Goal: Task Accomplishment & Management: Manage account settings

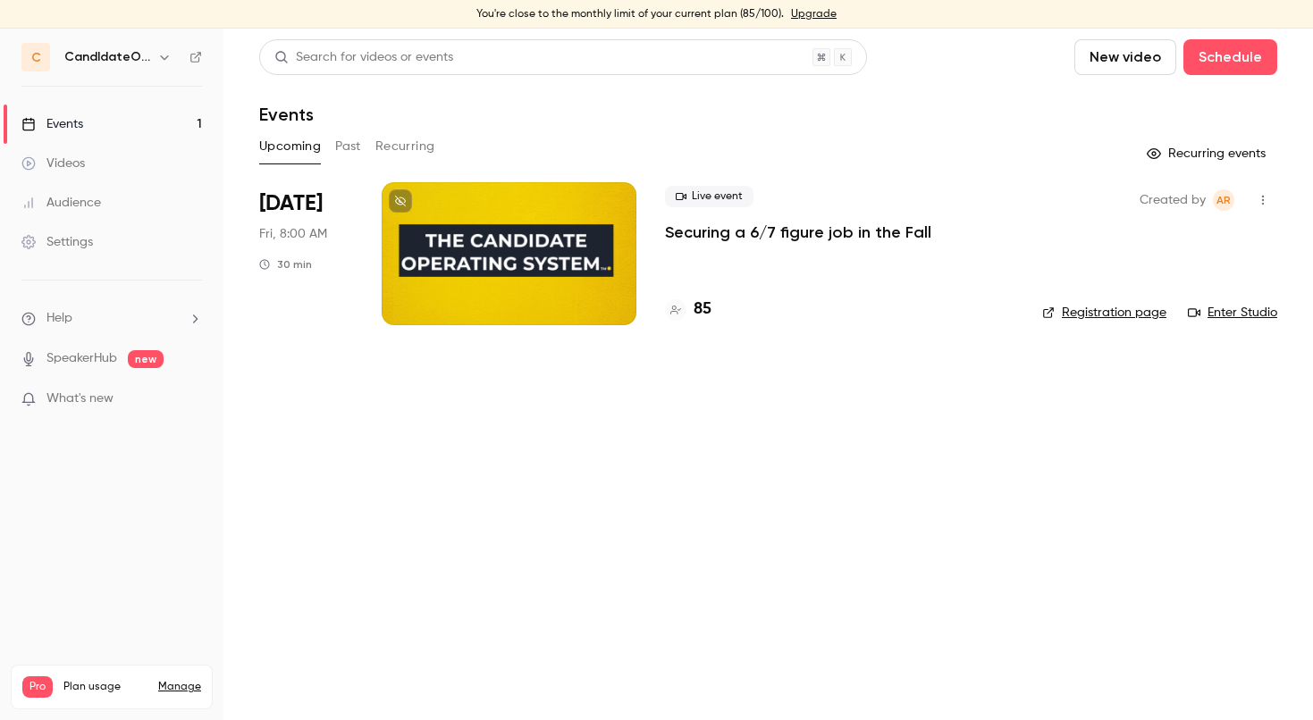
click at [813, 10] on link "Upgrade" at bounding box center [814, 14] width 46 height 14
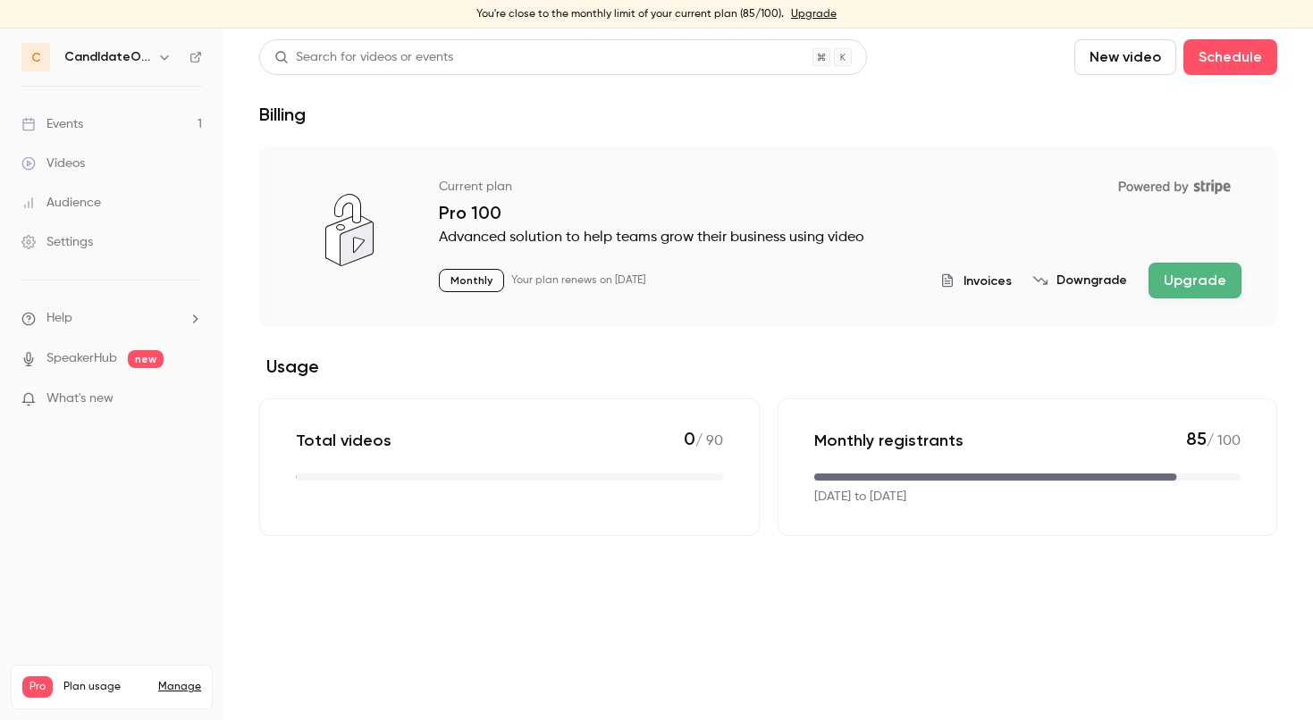
click at [1176, 280] on button "Upgrade" at bounding box center [1195, 281] width 93 height 36
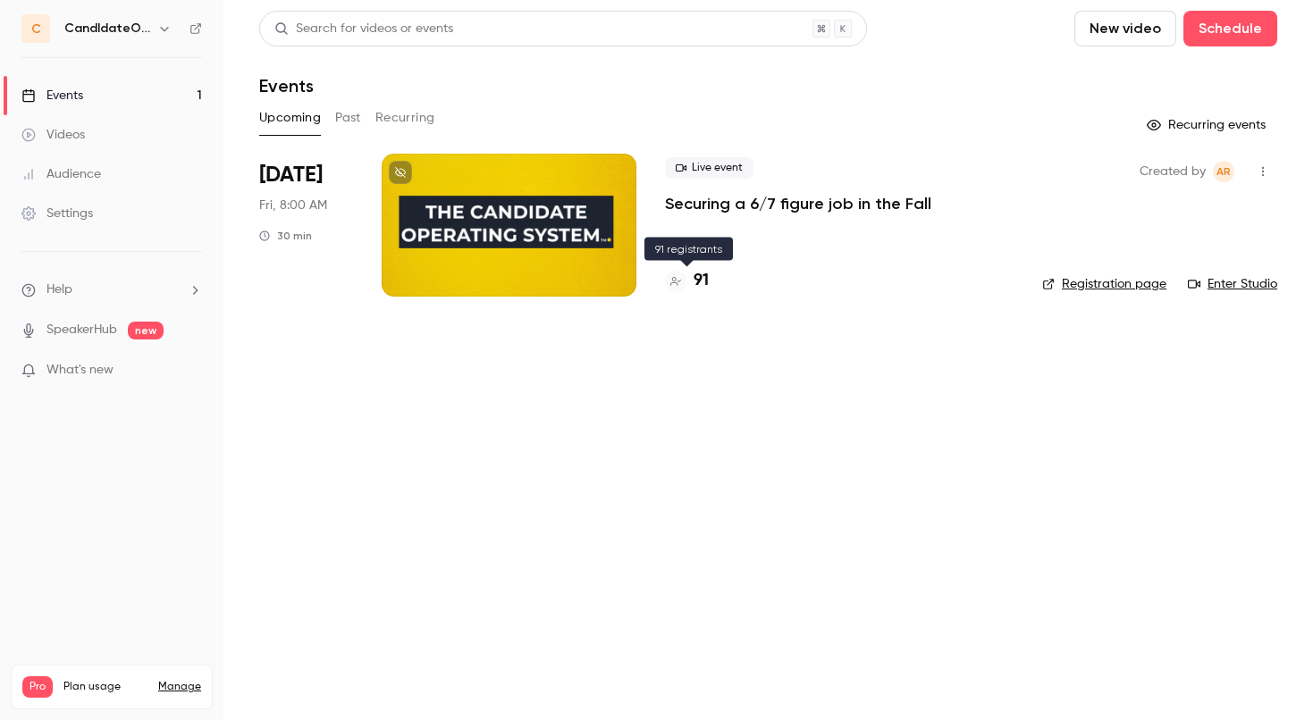
click at [699, 280] on h4 "91" at bounding box center [701, 281] width 15 height 24
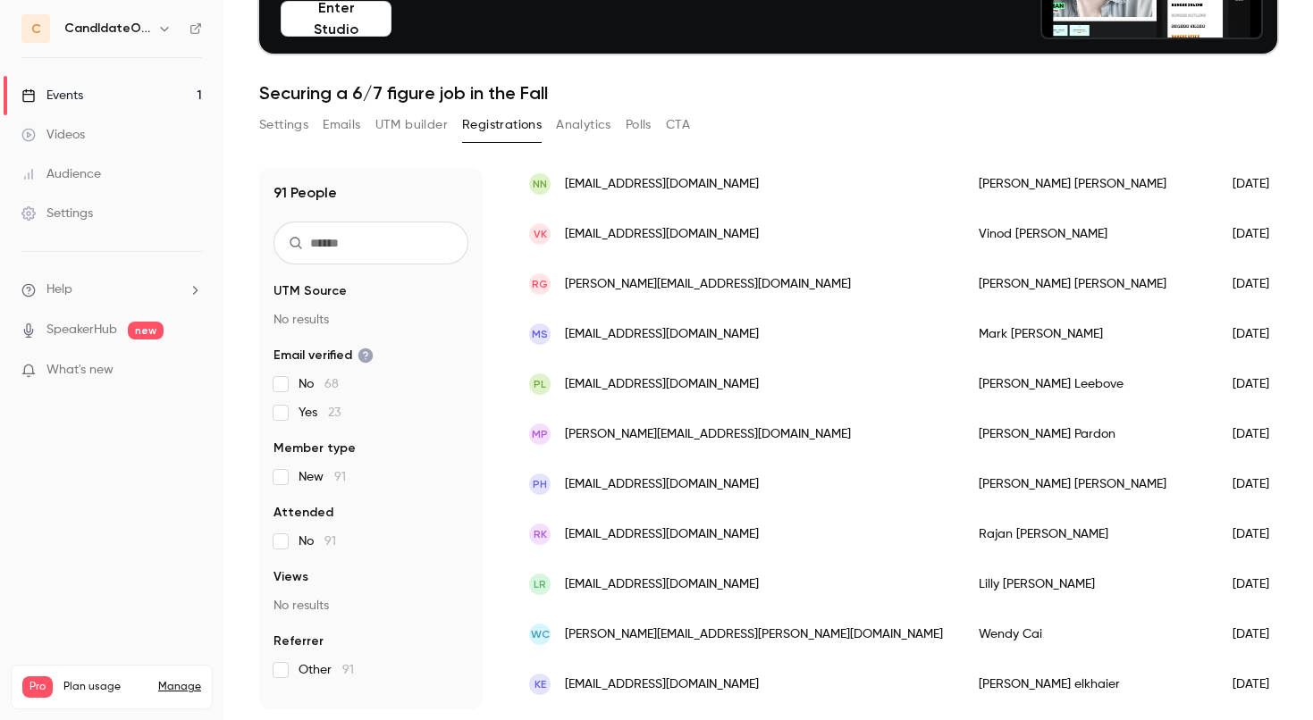
click at [371, 18] on button "Enter Studio" at bounding box center [336, 19] width 111 height 36
click at [362, 27] on button "Enter Studio" at bounding box center [336, 19] width 111 height 36
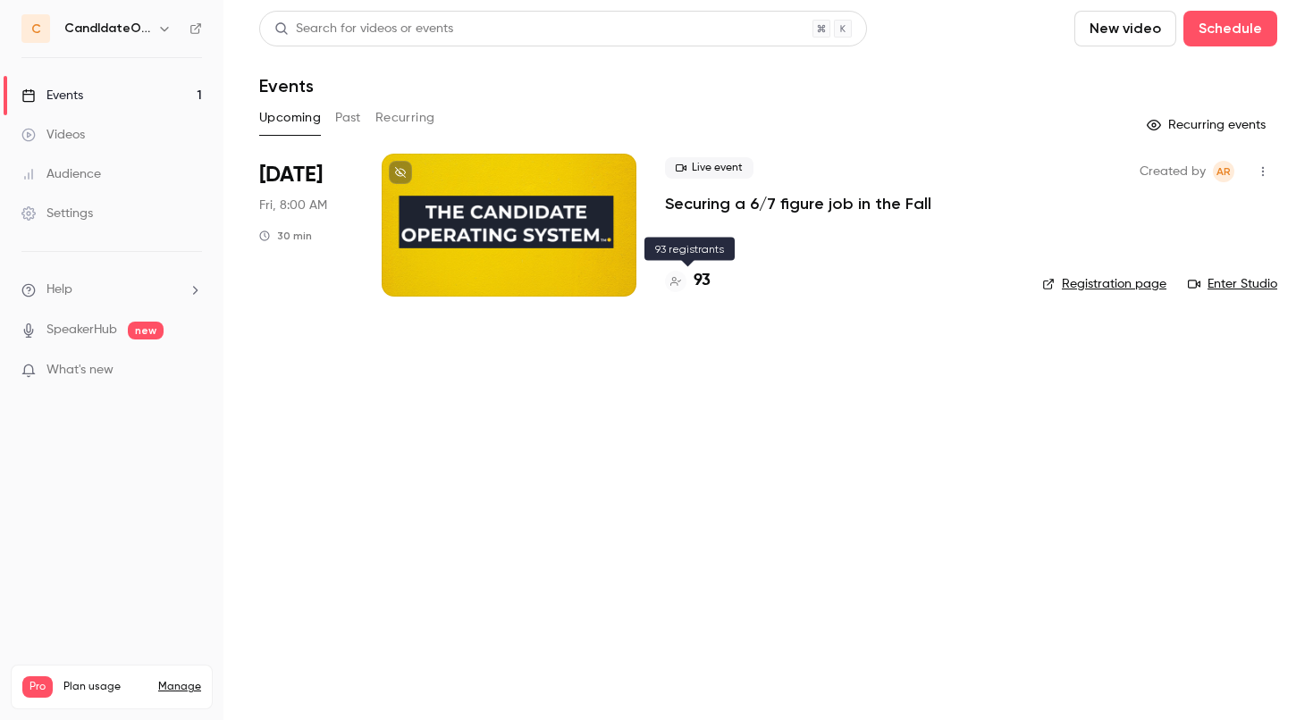
click at [700, 282] on h4 "93" at bounding box center [702, 281] width 17 height 24
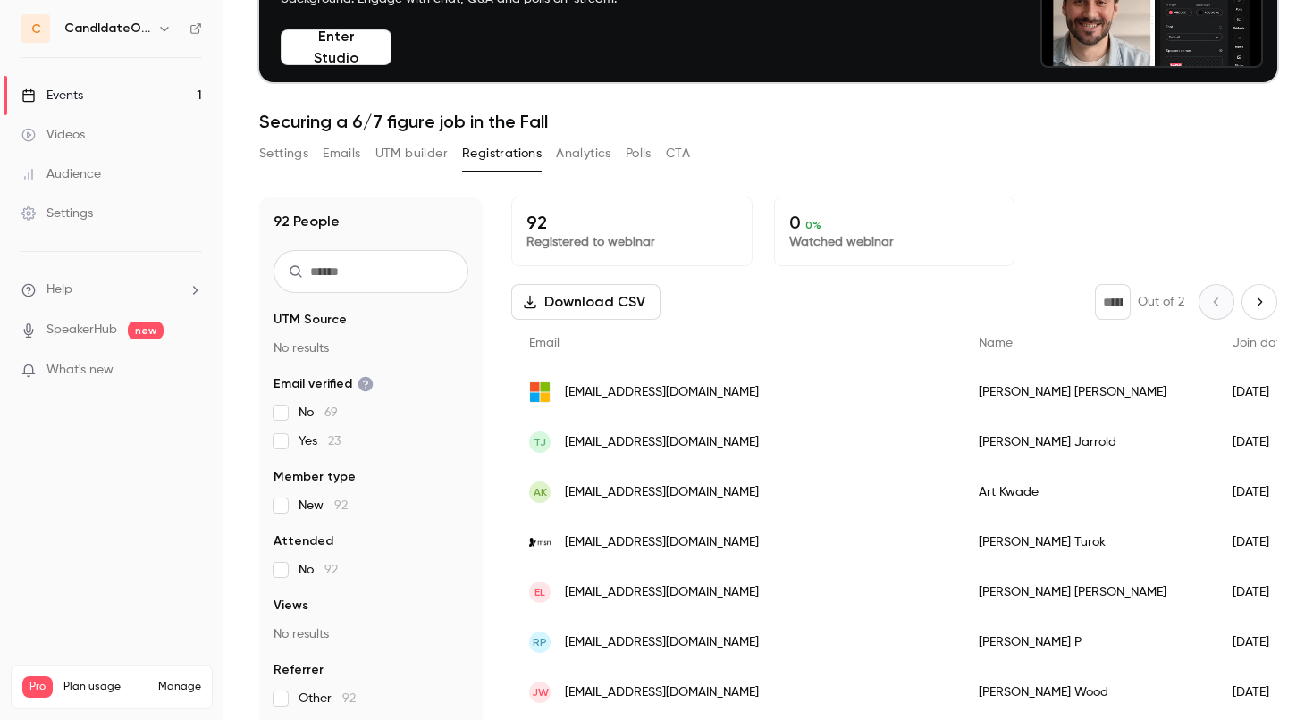
scroll to position [147, 0]
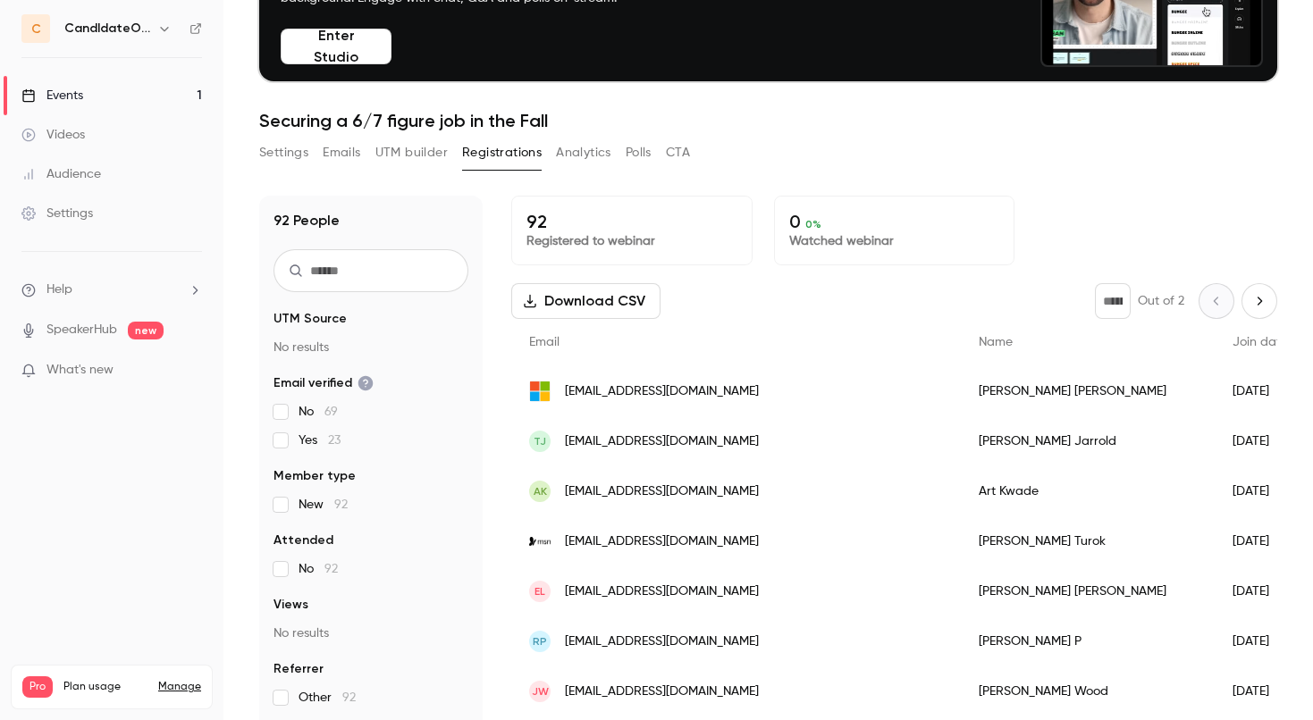
click at [676, 400] on span "[EMAIL_ADDRESS][DOMAIN_NAME]" at bounding box center [662, 392] width 194 height 19
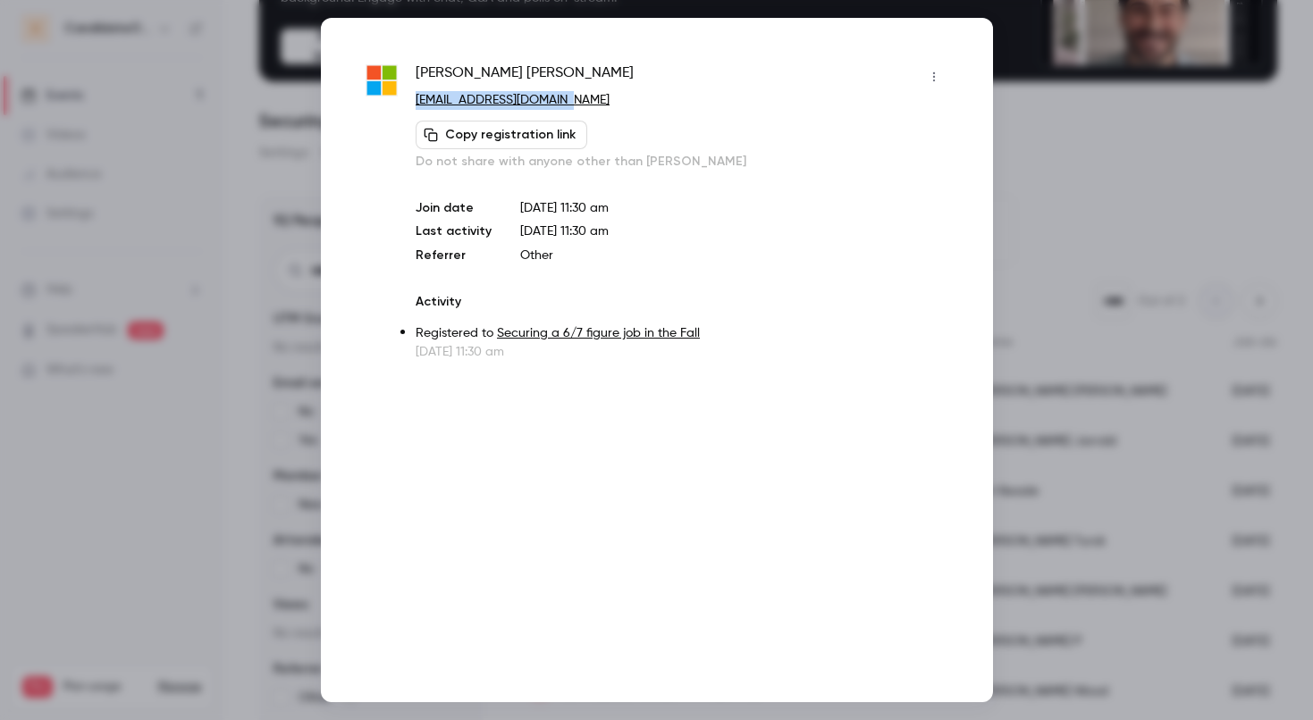
drag, startPoint x: 575, startPoint y: 108, endPoint x: 410, endPoint y: 98, distance: 164.8
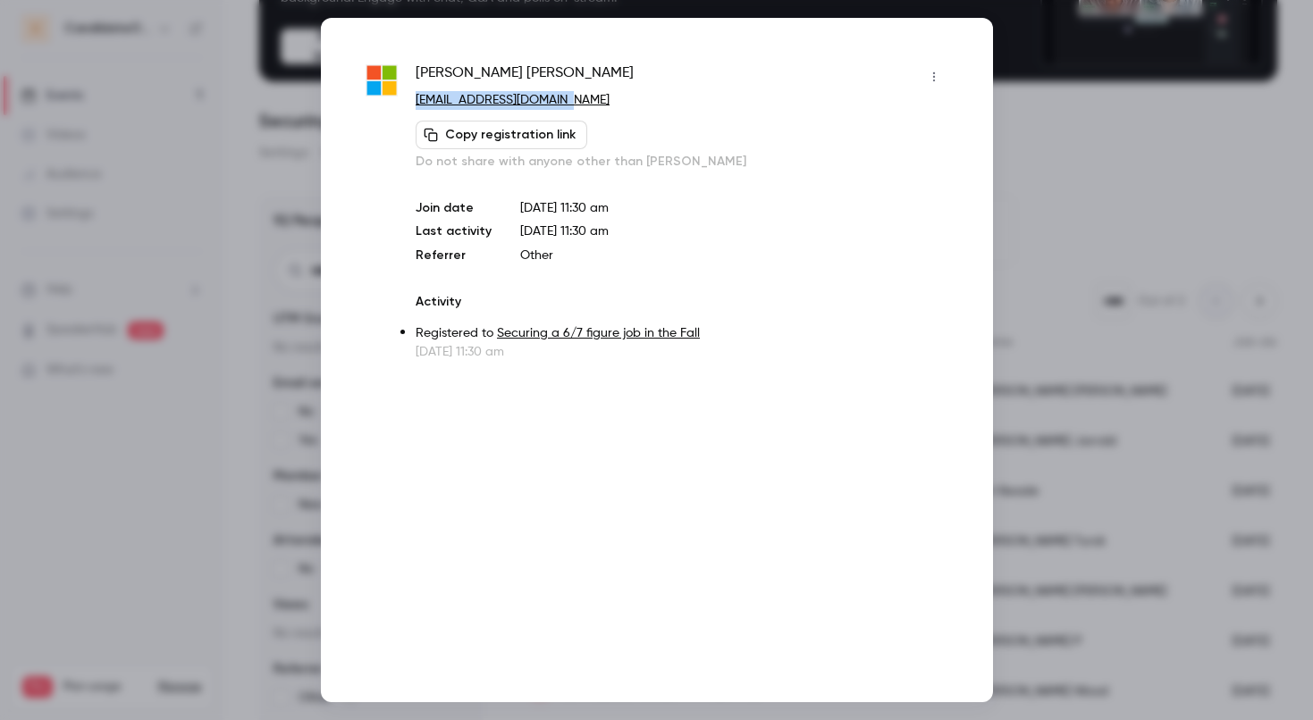
click at [410, 98] on div "Chris Skojec chrisskojec@outlook.com Copy registration link Do not share with a…" at bounding box center [657, 212] width 583 height 299
copy link "[EMAIL_ADDRESS][DOMAIN_NAME]"
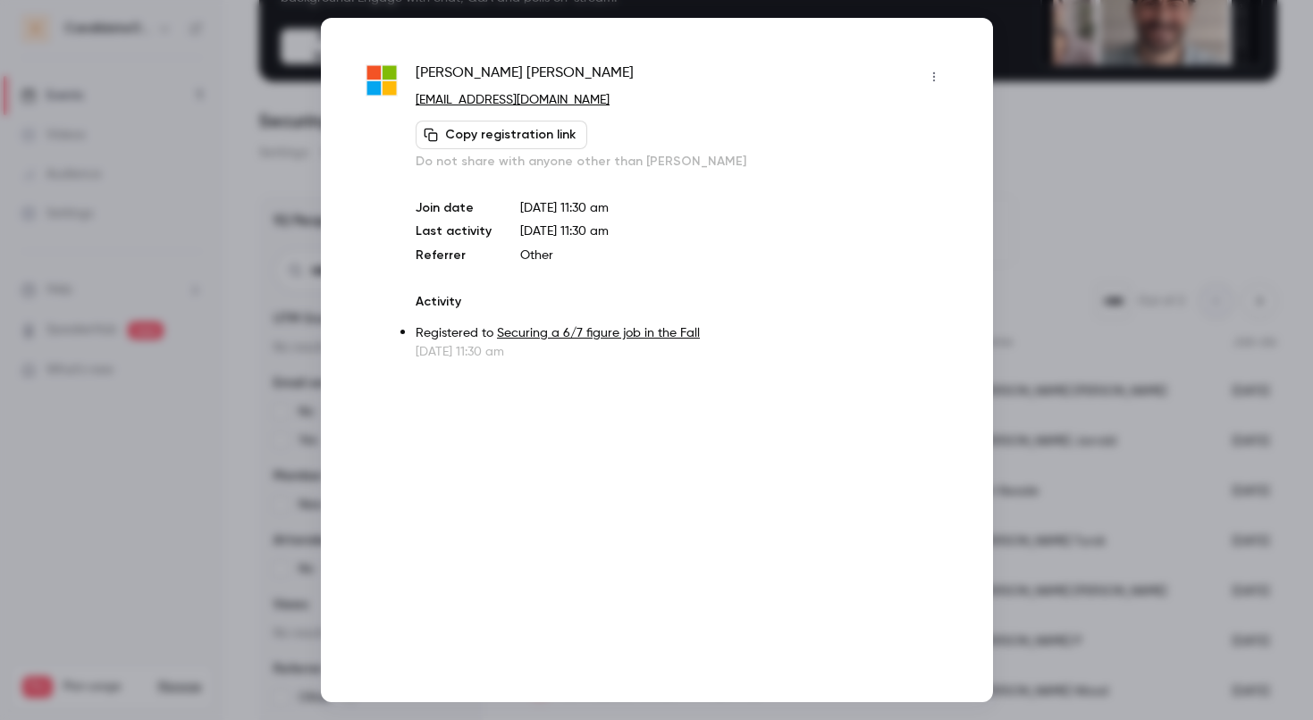
click at [1062, 137] on div at bounding box center [656, 360] width 1313 height 720
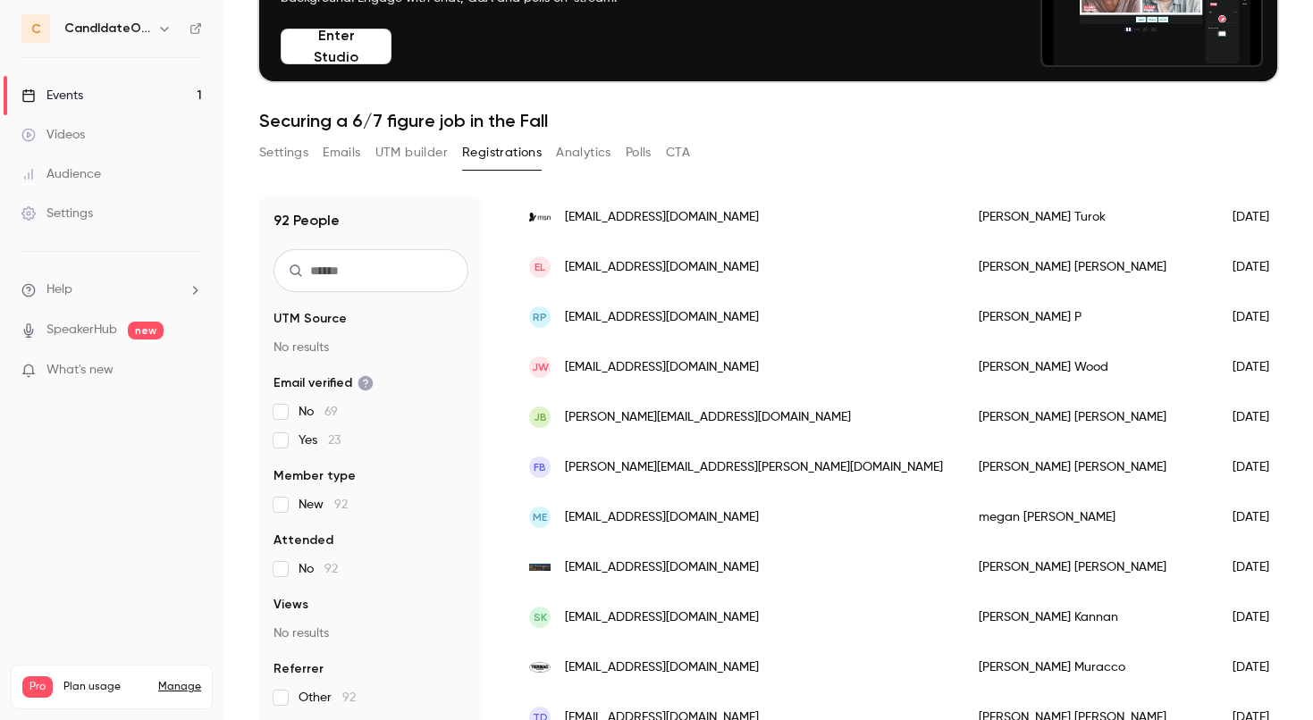
scroll to position [333, 0]
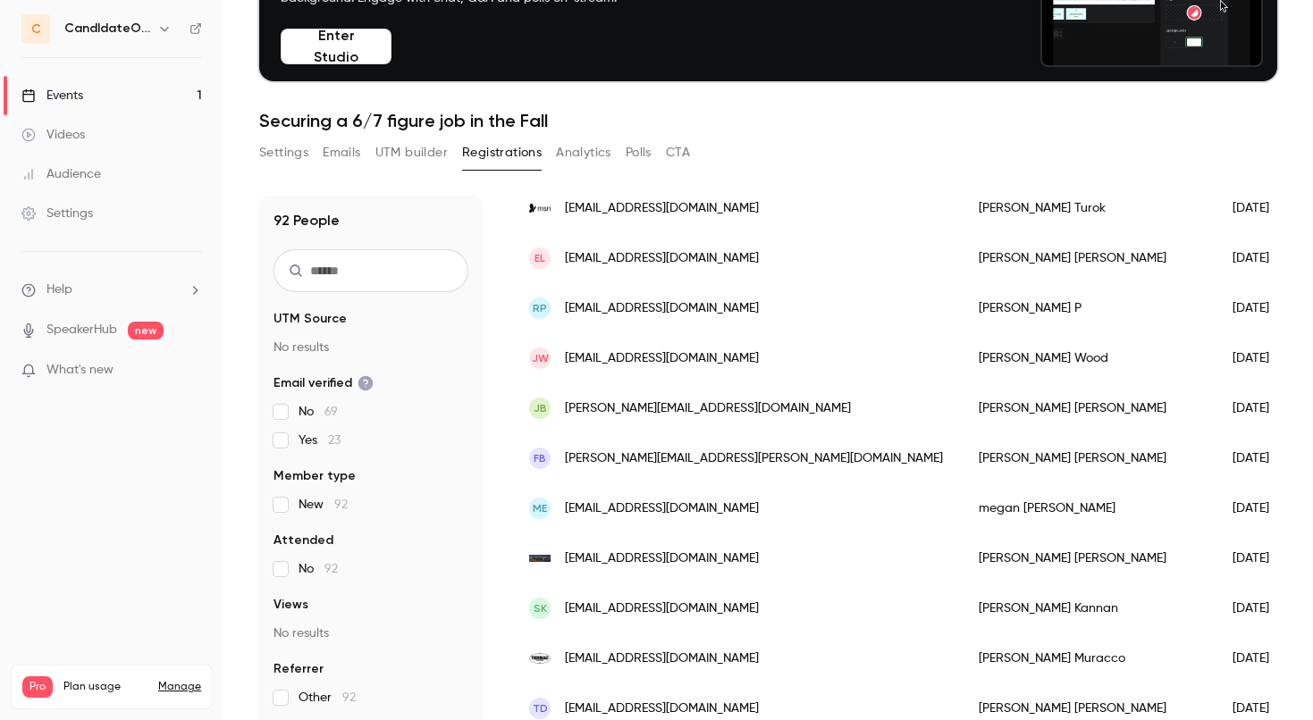
click at [701, 348] on div "JW jdwood94@gmail.com" at bounding box center [736, 358] width 450 height 50
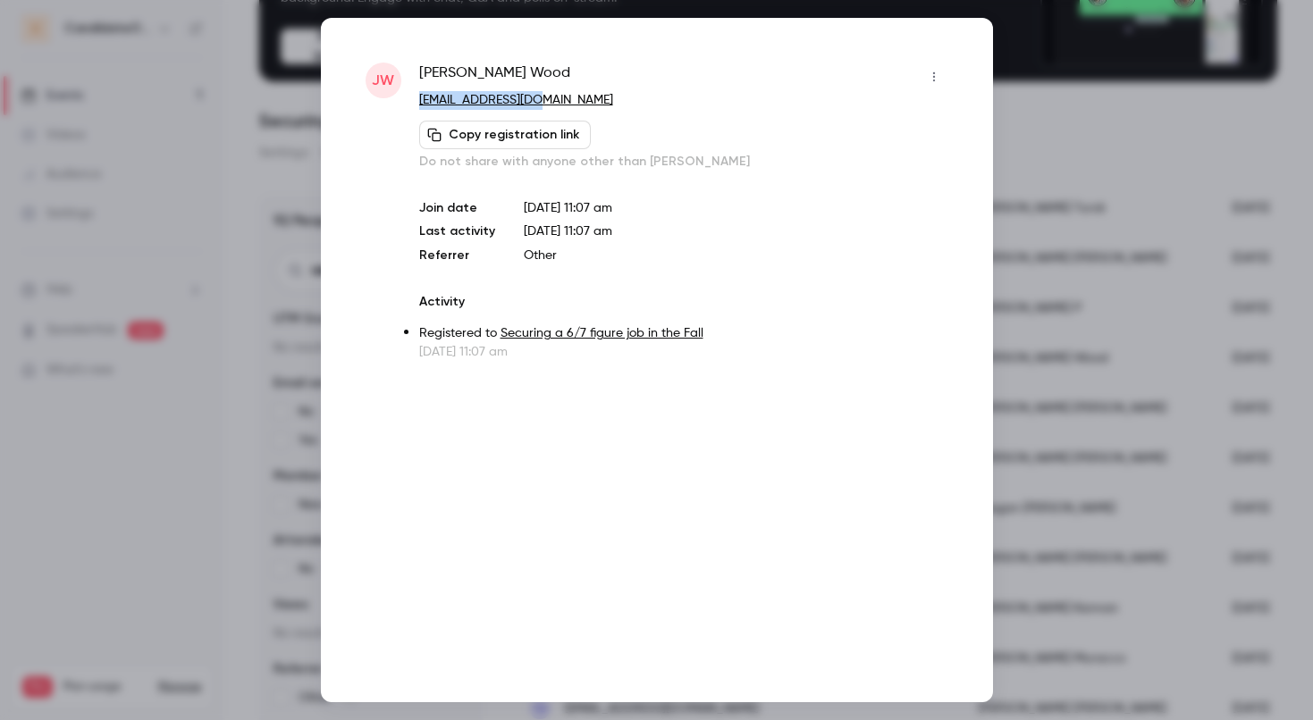
drag, startPoint x: 561, startPoint y: 98, endPoint x: 414, endPoint y: 99, distance: 147.5
click at [414, 99] on div "JW John Wood jdwood94@gmail.com Copy registration link Do not share with anyone…" at bounding box center [657, 212] width 583 height 299
copy link "[EMAIL_ADDRESS][DOMAIN_NAME]"
click at [934, 78] on icon "button" at bounding box center [933, 77] width 2 height 10
click at [891, 122] on div "Block from all events" at bounding box center [865, 123] width 136 height 18
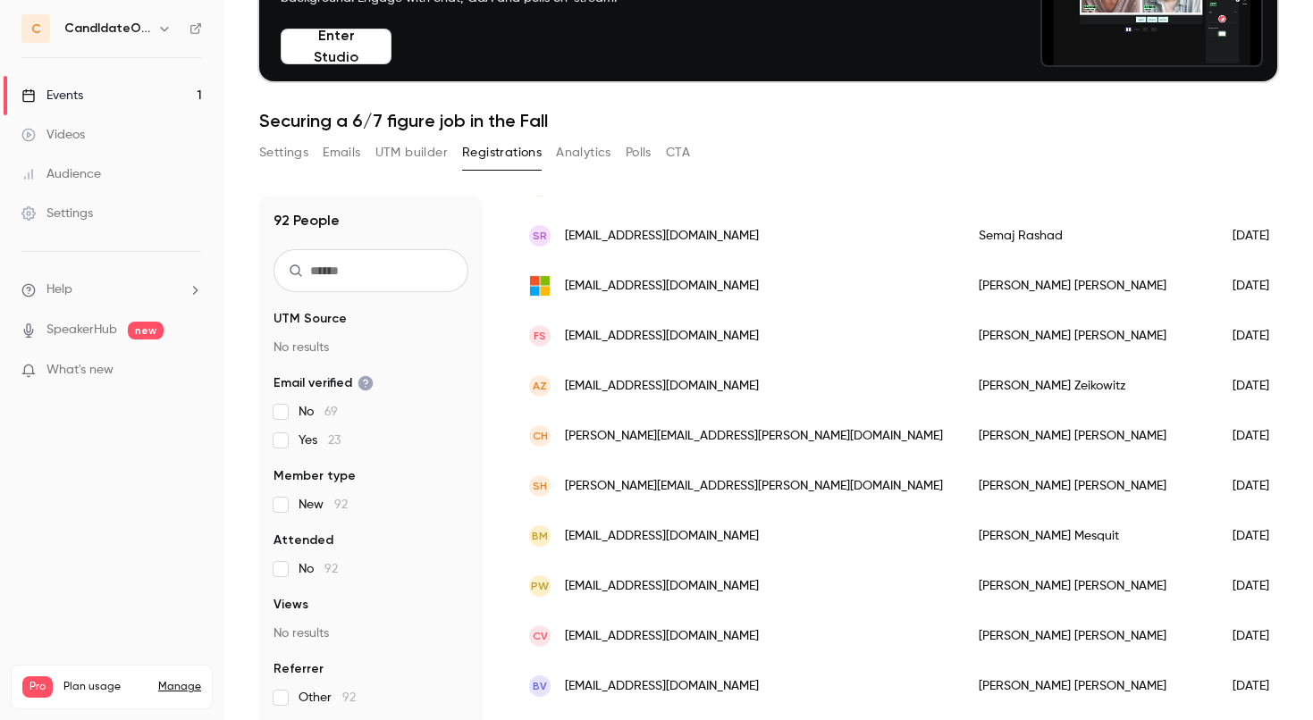
scroll to position [1009, 0]
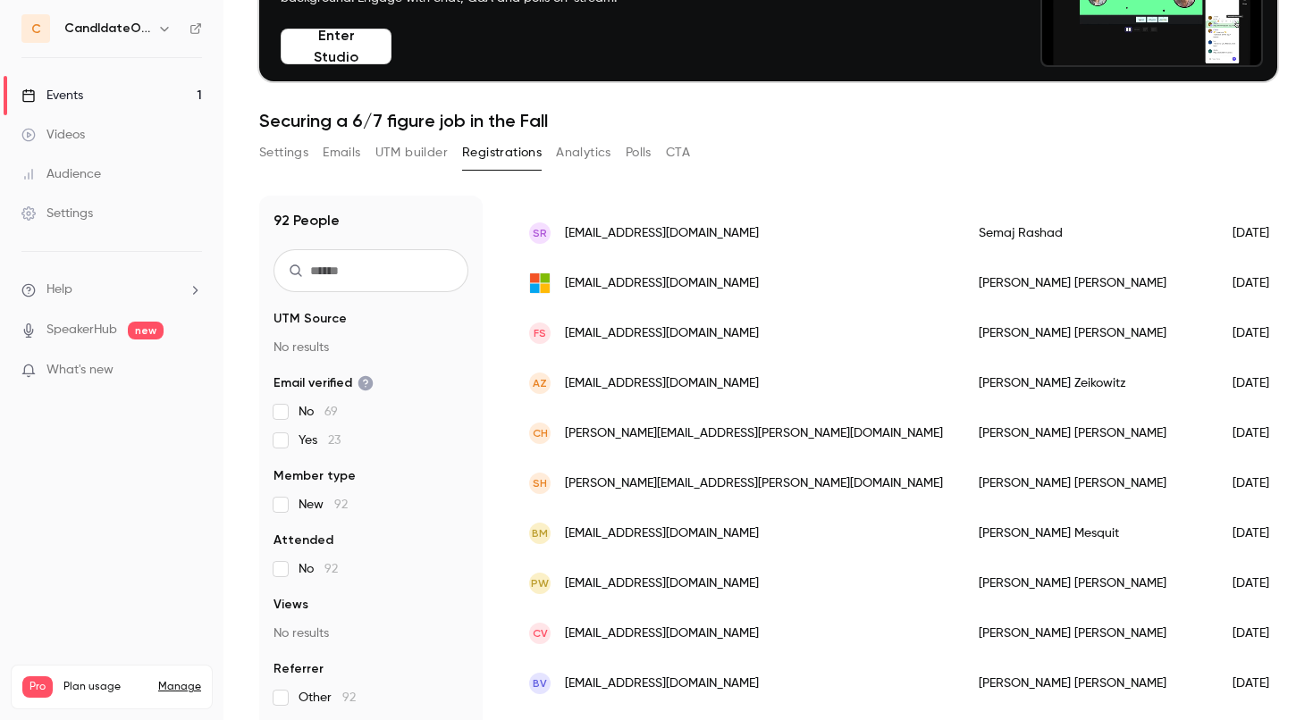
click at [744, 382] on div "AZ azeikowitz@gmail.com" at bounding box center [736, 383] width 450 height 50
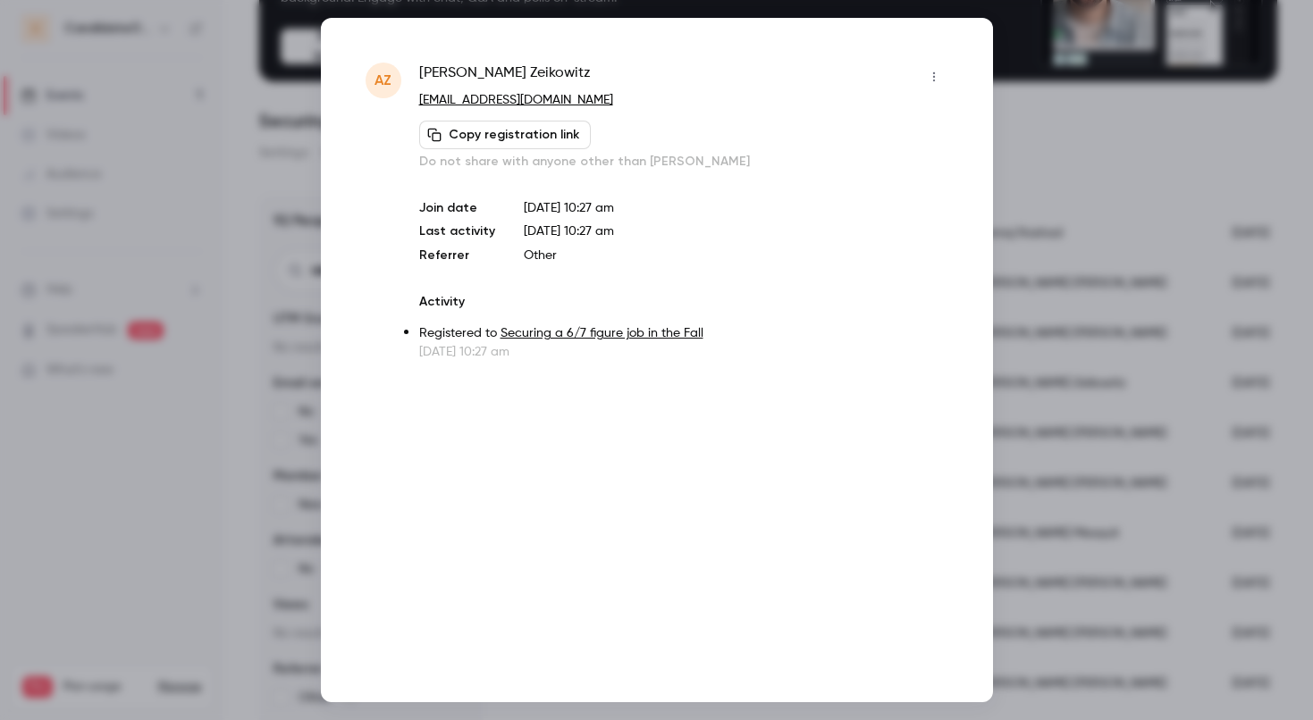
click at [530, 99] on link "[EMAIL_ADDRESS][DOMAIN_NAME]" at bounding box center [516, 100] width 194 height 13
click at [935, 75] on icon "button" at bounding box center [934, 77] width 14 height 13
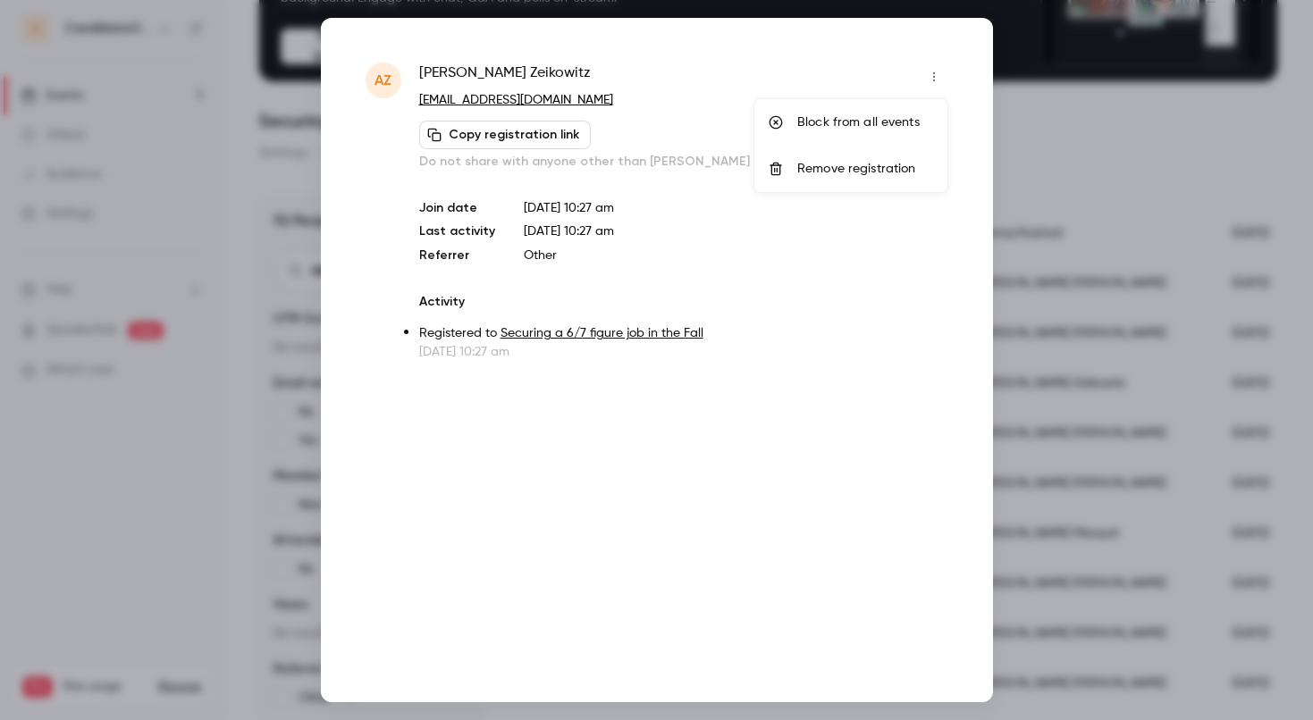
click at [884, 117] on div "Block from all events" at bounding box center [865, 123] width 136 height 18
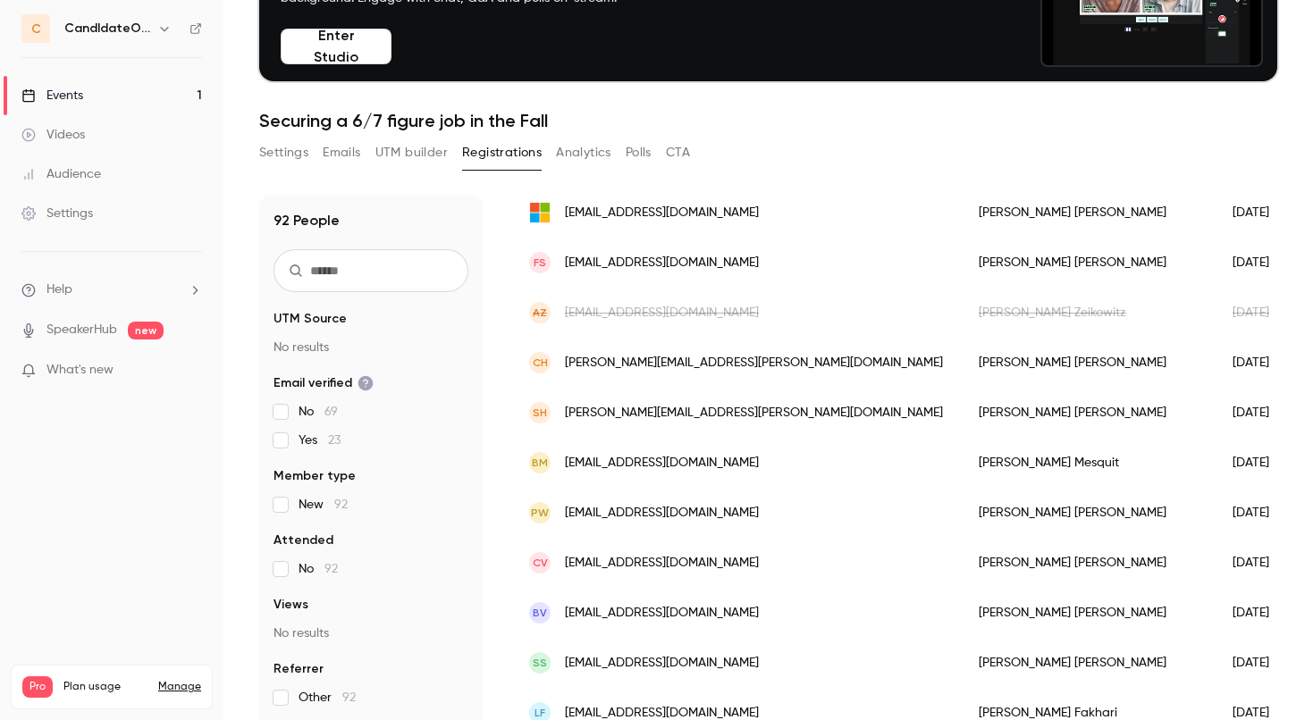
scroll to position [1099, 0]
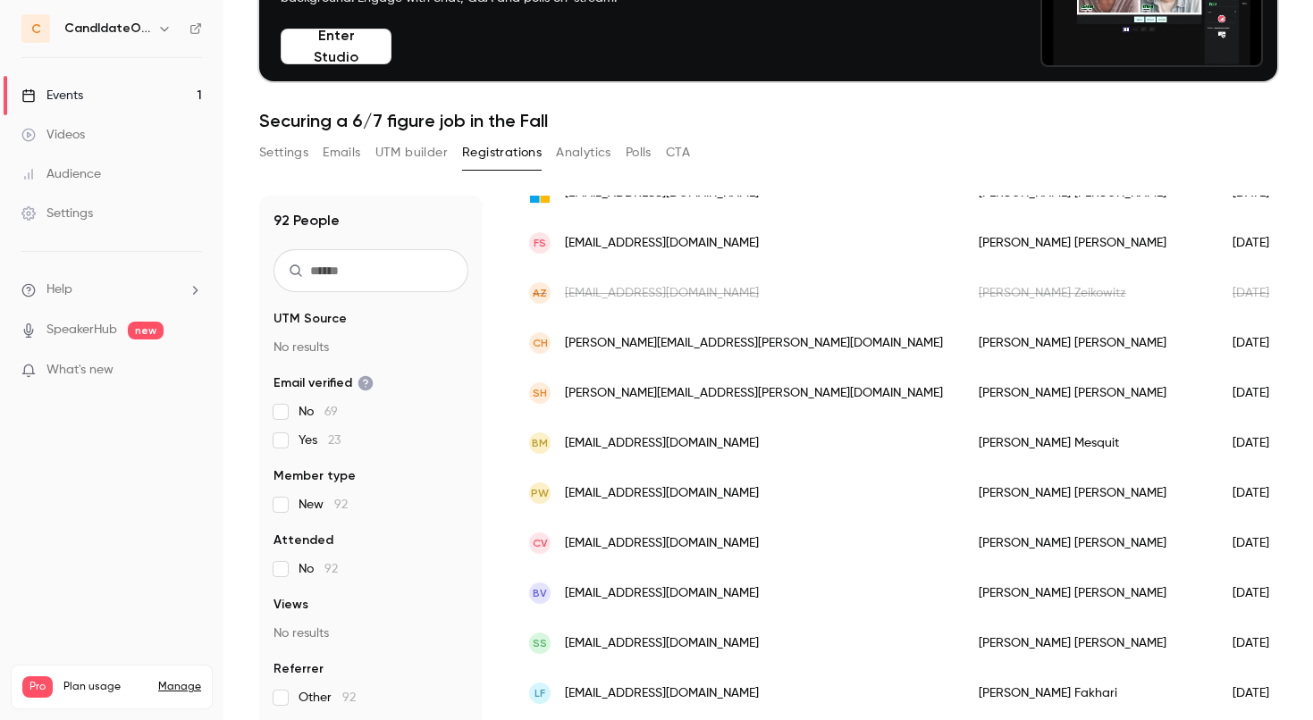
click at [663, 493] on span "pwikoff@hotmail.com" at bounding box center [662, 493] width 194 height 19
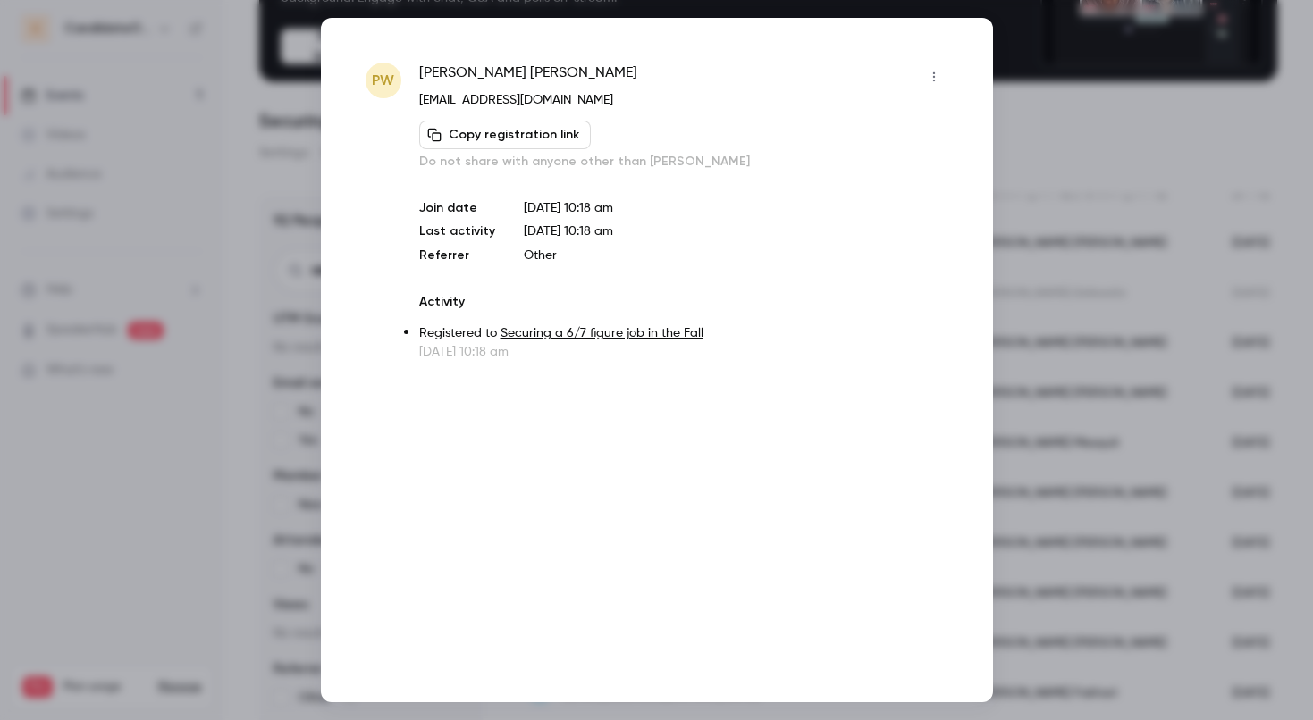
click at [933, 68] on button "button" at bounding box center [934, 77] width 29 height 29
click at [860, 159] on li "Remove registration" at bounding box center [850, 169] width 193 height 46
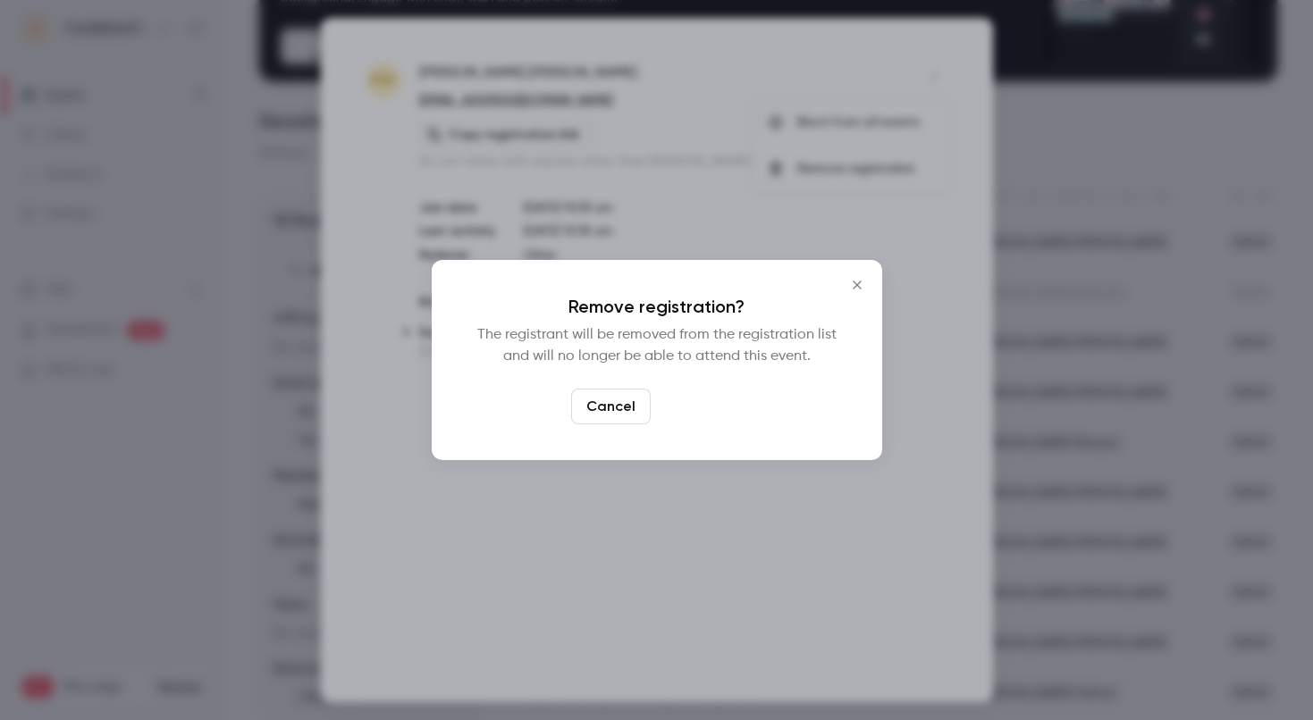
click at [708, 400] on button "Confirm" at bounding box center [700, 407] width 84 height 36
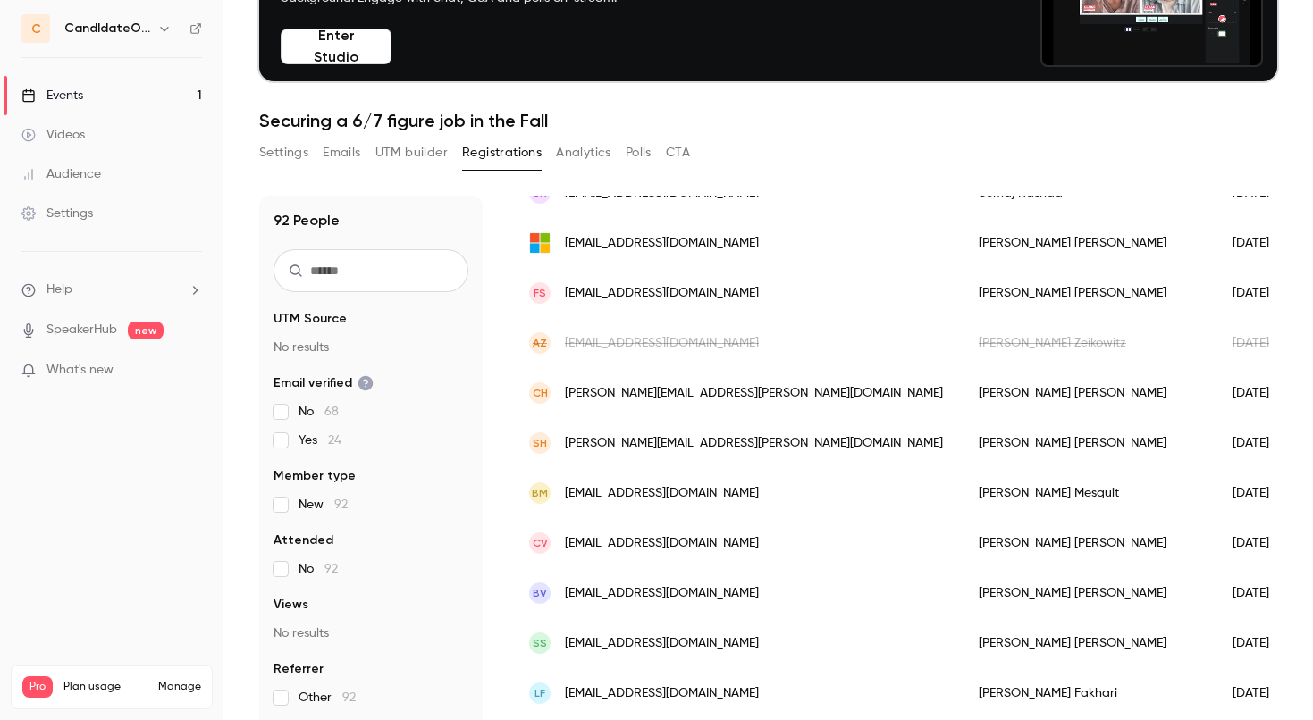
click at [725, 487] on div "BM bemesquit@gmail.com" at bounding box center [736, 493] width 450 height 50
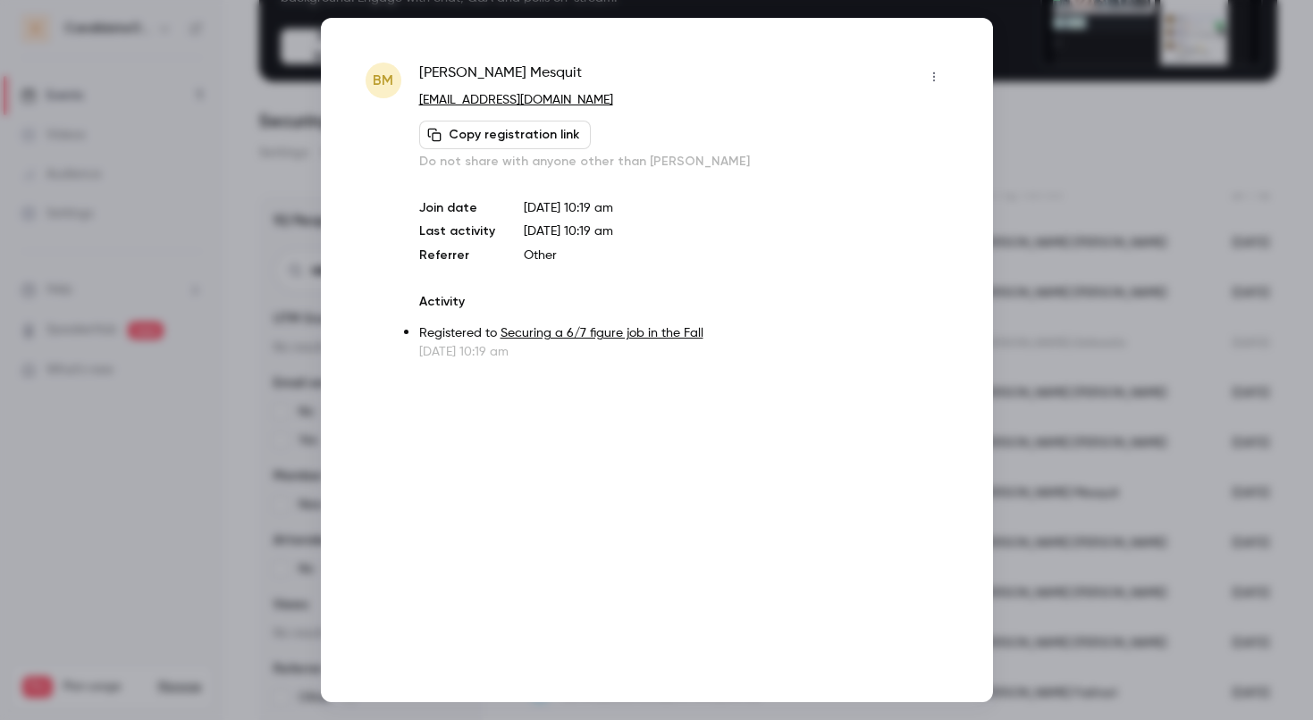
click at [931, 72] on icon "button" at bounding box center [934, 77] width 14 height 13
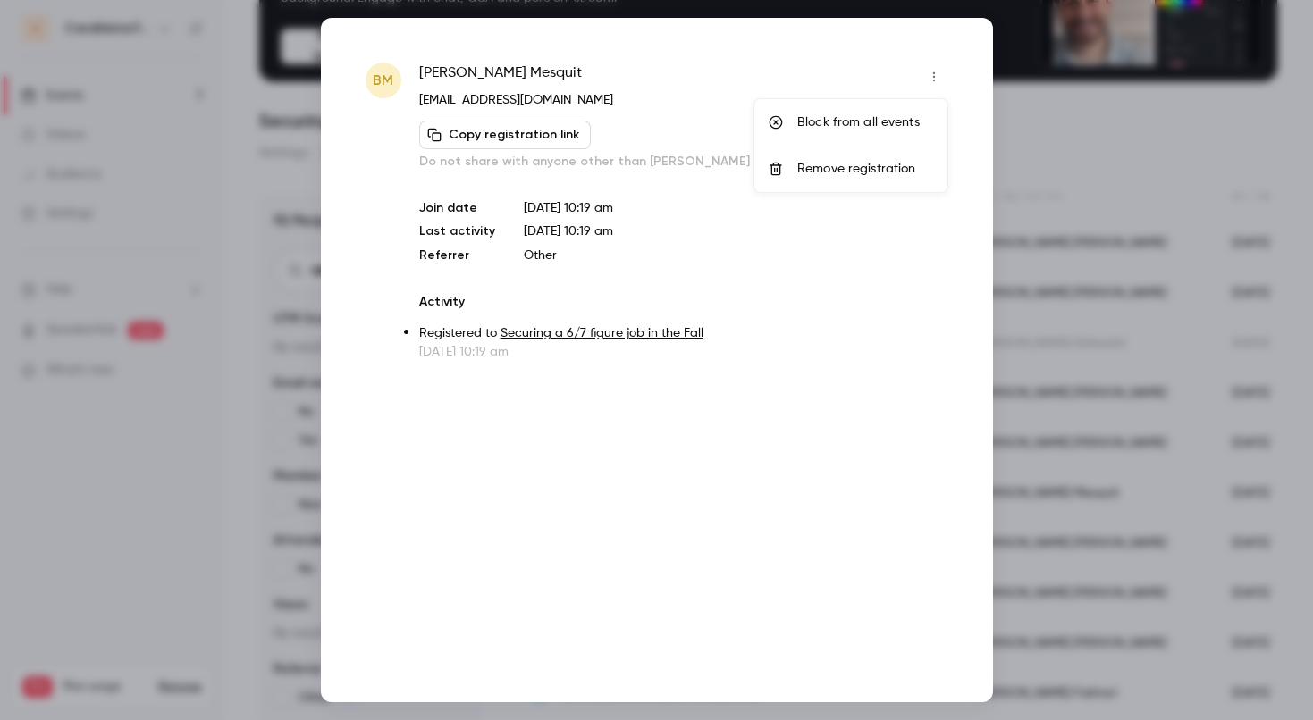
click at [869, 130] on div "Block from all events" at bounding box center [865, 123] width 136 height 18
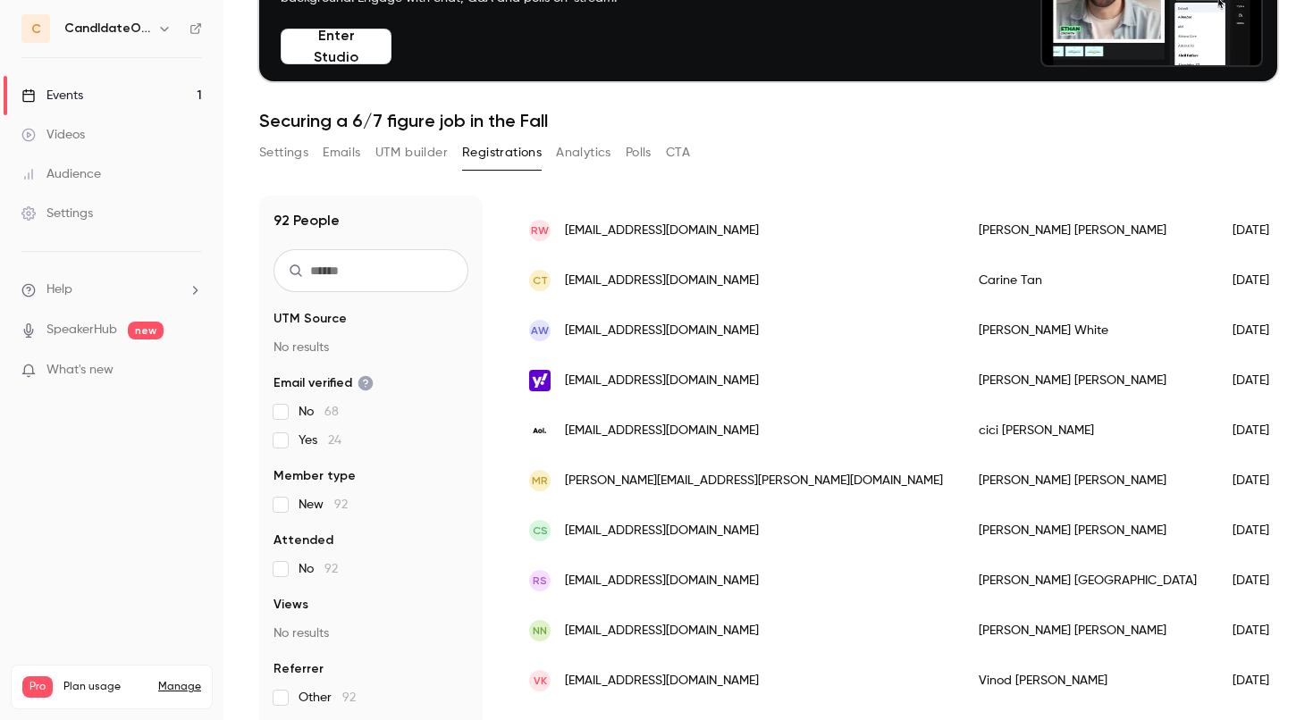
scroll to position [1765, 0]
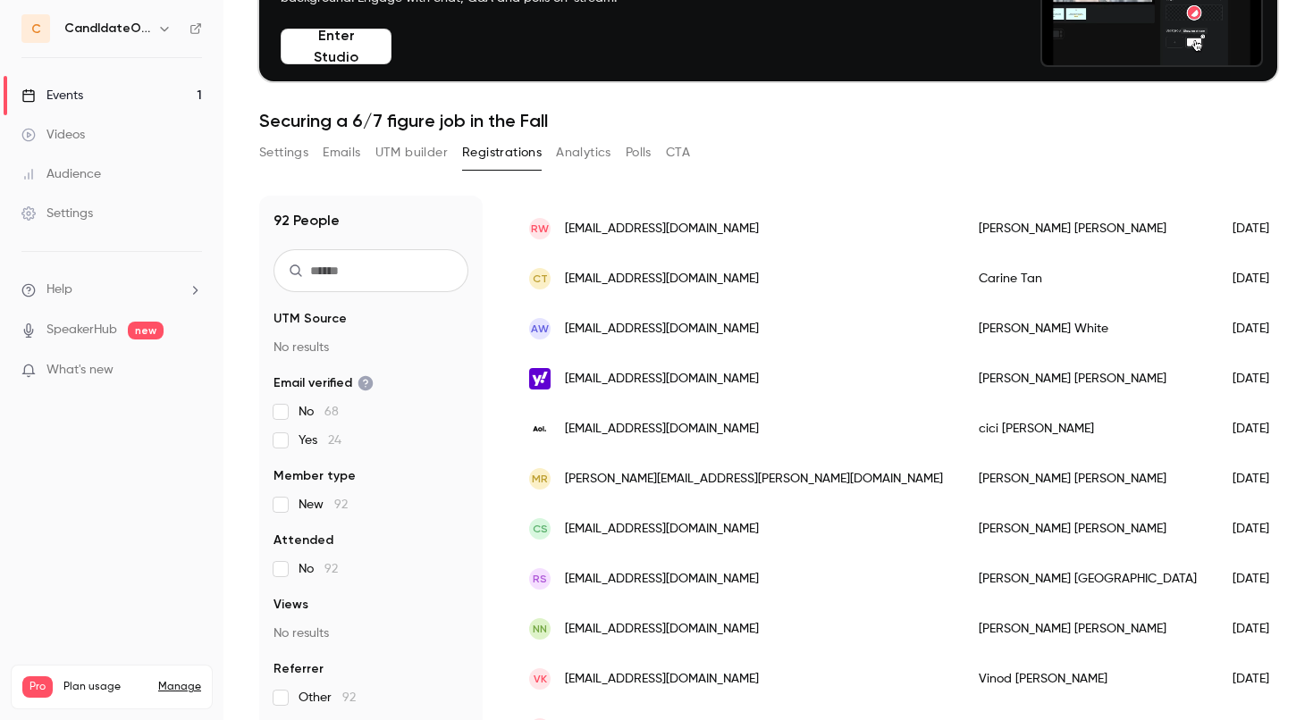
click at [961, 320] on div "Angela White" at bounding box center [1088, 329] width 254 height 50
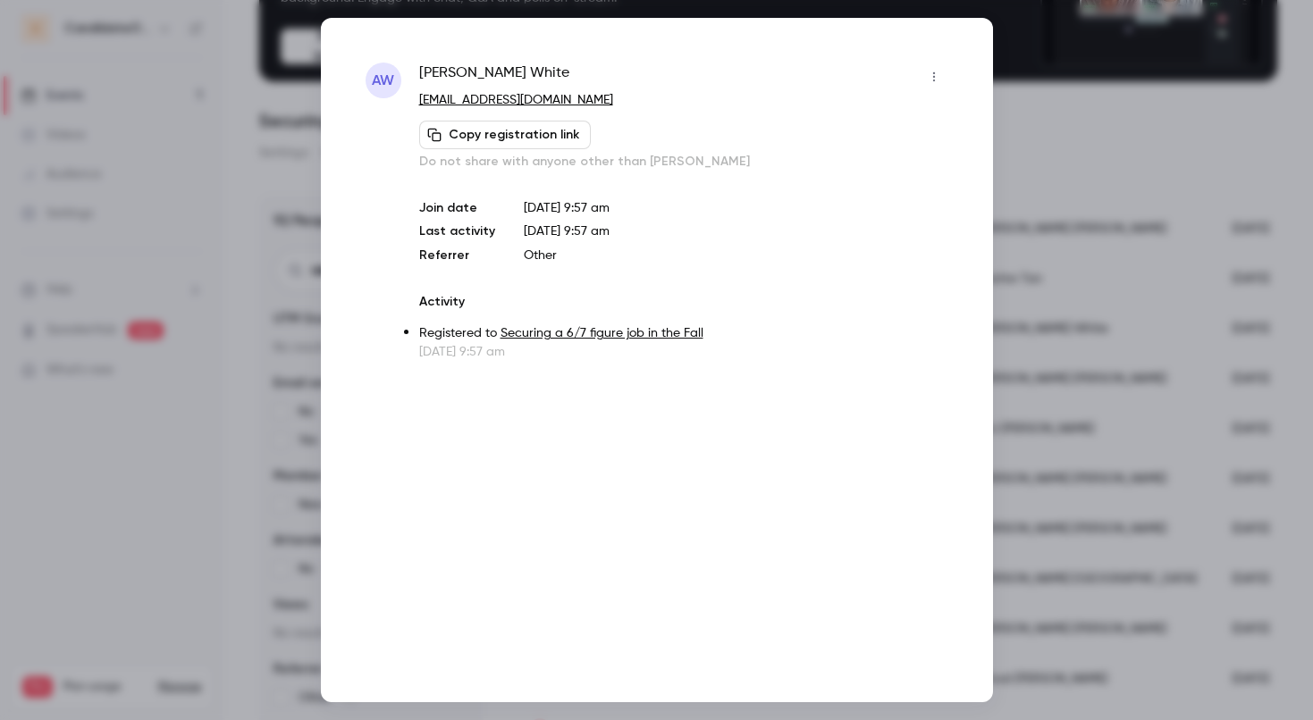
click at [931, 74] on icon "button" at bounding box center [934, 77] width 14 height 13
click at [882, 131] on li "Block from all events" at bounding box center [850, 122] width 193 height 46
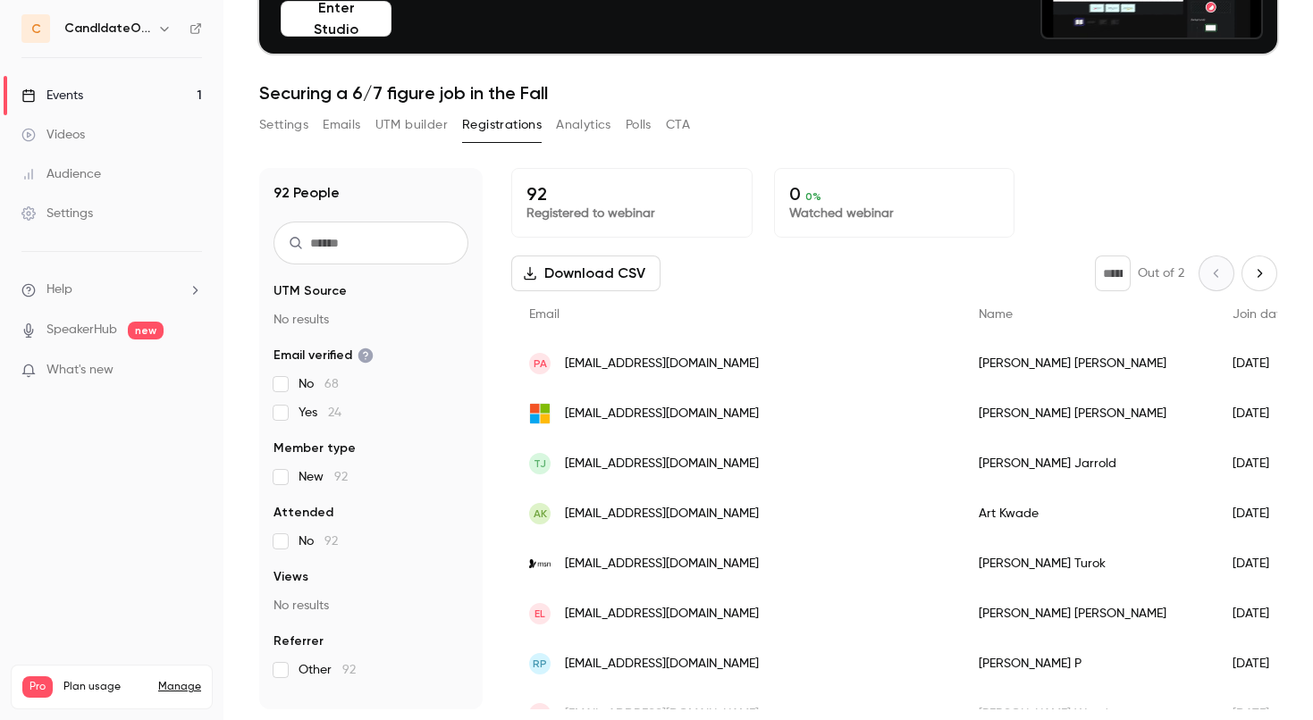
scroll to position [0, 0]
click at [1254, 277] on icon "Next page" at bounding box center [1260, 273] width 20 height 14
type input "*"
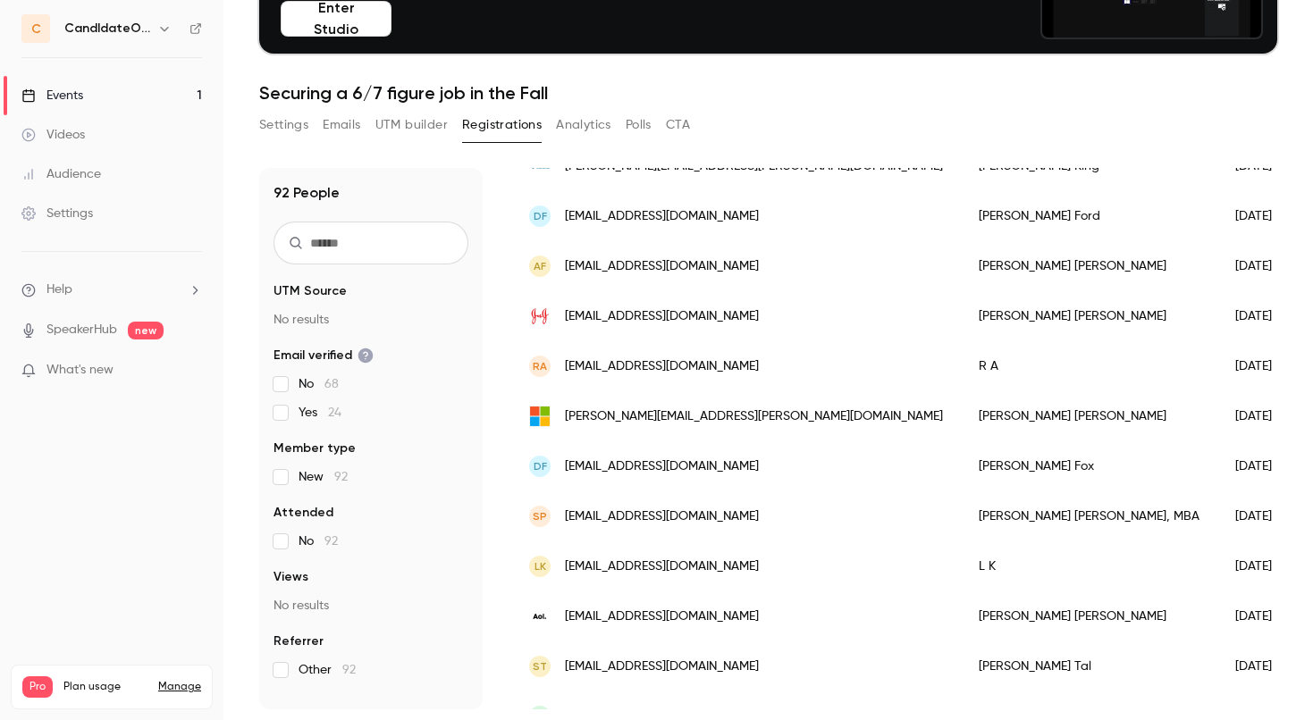
scroll to position [293, 0]
